Goal: Task Accomplishment & Management: Manage account settings

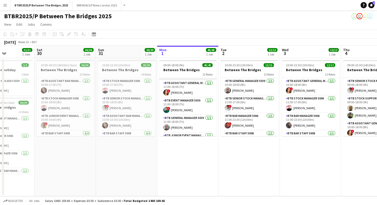
scroll to position [56, 0]
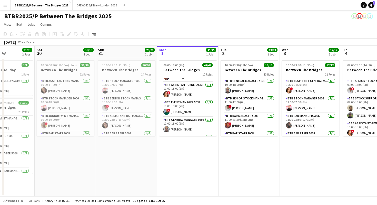
click at [183, 15] on div "BTBR2025/P Between The Bridges 2025 user user user user" at bounding box center [188, 15] width 377 height 10
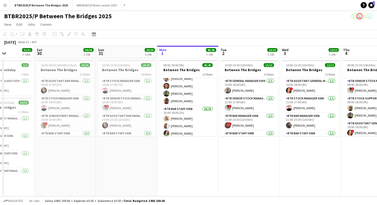
scroll to position [229, 0]
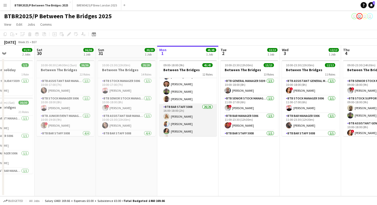
click at [197, 114] on app-card-role "BTB Bar Staff 5008 26/26 16:00-18:00 (2h) [PERSON_NAME] [PERSON_NAME] [PERSON_N…" at bounding box center [188, 206] width 58 height 204
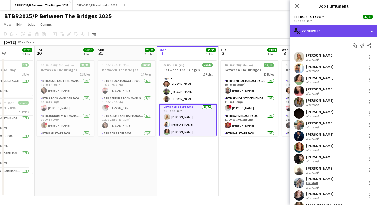
click at [322, 31] on div "single-neutral-actions-check-2 Confirmed" at bounding box center [333, 31] width 87 height 12
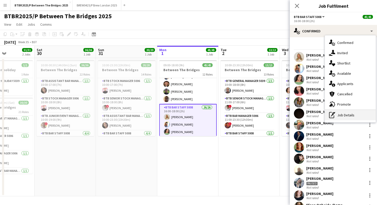
click at [343, 114] on div "pen-write Job Details" at bounding box center [350, 115] width 51 height 10
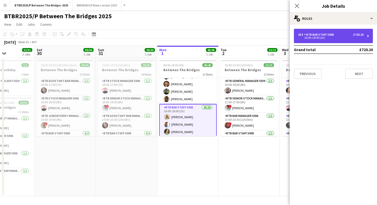
click at [336, 37] on div "16:00-18:00 (2h)" at bounding box center [330, 37] width 65 height 3
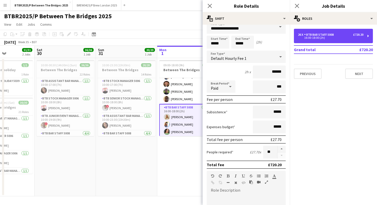
scroll to position [12, 0]
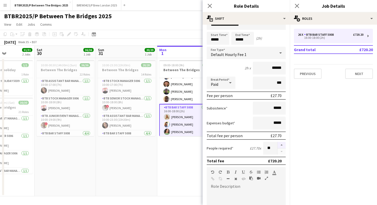
click at [283, 145] on button "button" at bounding box center [282, 145] width 8 height 7
type input "**"
click at [185, 17] on div "BTBR2025/P Between The Bridges 2025 user user user user" at bounding box center [188, 15] width 377 height 10
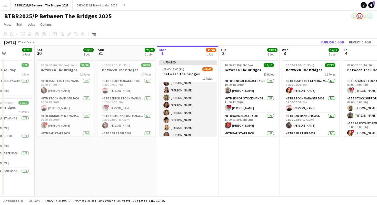
scroll to position [409, 0]
click at [189, 132] on app-card-role "BTB Bar Staff 5008 26/27 16:00-18:00 (2h) [PERSON_NAME] [PERSON_NAME] [PERSON_N…" at bounding box center [188, 33] width 58 height 211
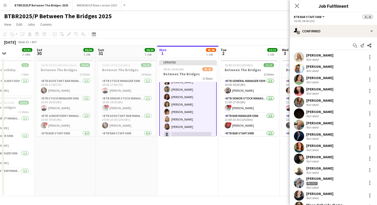
scroll to position [169, 0]
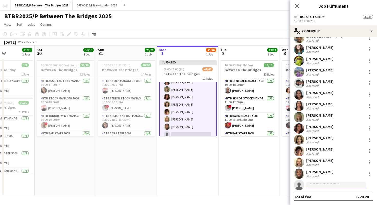
click at [325, 186] on input at bounding box center [337, 185] width 60 height 6
type input "******"
click at [328, 190] on span "[PERSON_NAME]" at bounding box center [326, 192] width 30 height 4
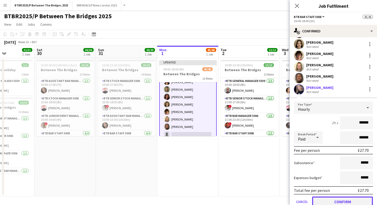
click at [328, 200] on button "Confirm" at bounding box center [342, 201] width 61 height 10
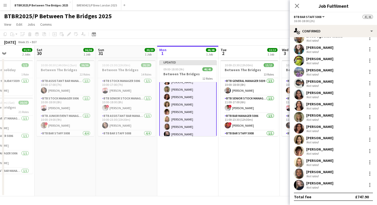
scroll to position [169, 0]
click at [272, 16] on div "BTBR2025/P Between The Bridges 2025 user user user user" at bounding box center [188, 15] width 377 height 10
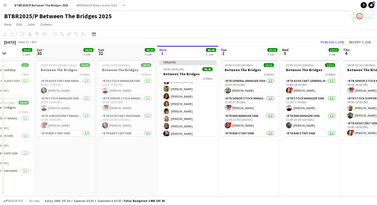
scroll to position [409, 0]
click at [325, 42] on button "Publish 1 job" at bounding box center [332, 42] width 27 height 7
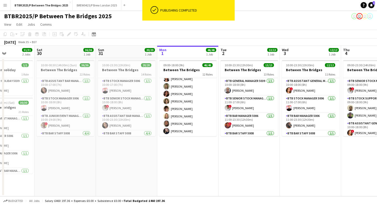
scroll to position [405, 0]
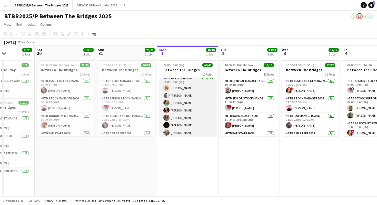
click at [186, 105] on app-card-role "BTB Bar Staff 5008 27/27 16:00-18:00 (2h) [PERSON_NAME] [PERSON_NAME] [PERSON_N…" at bounding box center [188, 180] width 58 height 211
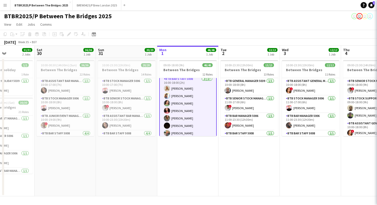
scroll to position [258, 0]
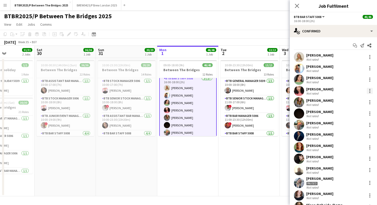
click at [370, 92] on div at bounding box center [370, 92] width 1 height 1
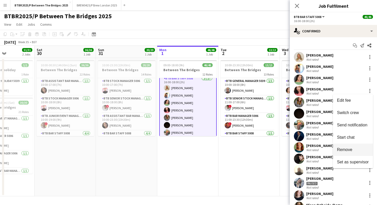
click at [344, 150] on span "Remove" at bounding box center [344, 149] width 15 height 4
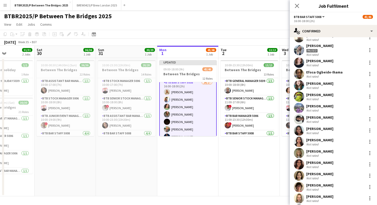
scroll to position [169, 0]
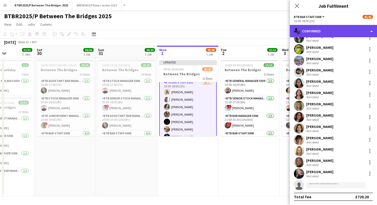
click at [348, 30] on div "single-neutral-actions-check-2 Confirmed" at bounding box center [333, 31] width 87 height 12
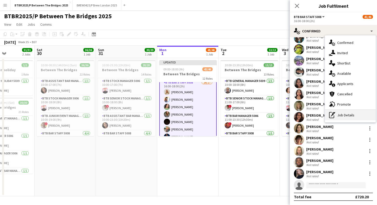
click at [361, 116] on div "pen-write Job Details" at bounding box center [350, 115] width 51 height 10
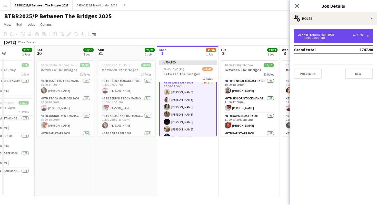
click at [350, 35] on div "27 x BTB Bar Staff 5008 £747.90" at bounding box center [330, 35] width 65 height 4
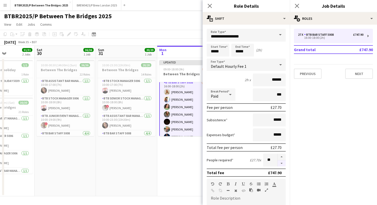
click at [281, 164] on button "button" at bounding box center [282, 163] width 8 height 6
type input "**"
click at [189, 18] on div "BTBR2025/P Between The Bridges 2025 user user user user" at bounding box center [188, 15] width 377 height 10
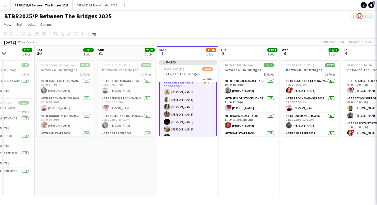
scroll to position [257, 0]
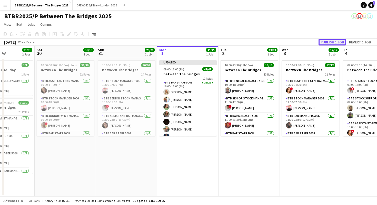
click at [329, 43] on button "Publish 1 job" at bounding box center [332, 42] width 27 height 7
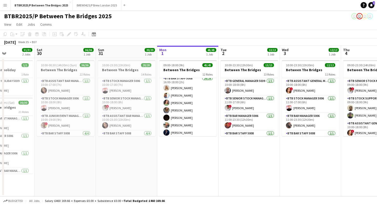
click at [5, 6] on app-icon "Menu" at bounding box center [5, 5] width 4 height 4
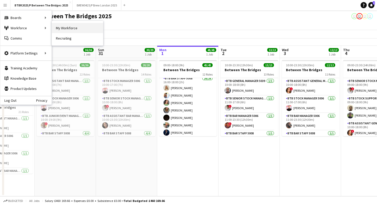
click at [63, 30] on link "My Workforce" at bounding box center [77, 28] width 51 height 10
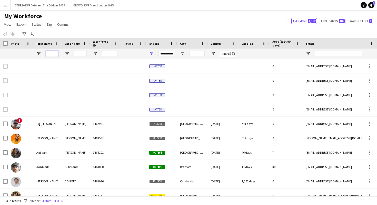
click at [51, 53] on input "First Name Filter Input" at bounding box center [52, 54] width 13 height 6
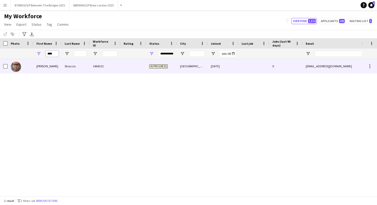
type input "****"
click at [48, 66] on div "[PERSON_NAME]" at bounding box center [47, 66] width 28 height 14
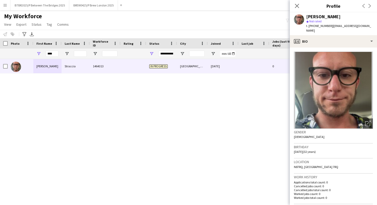
click at [142, 21] on div "My Workforce View Views Default view Details New Starters New starters report N…" at bounding box center [188, 20] width 377 height 17
